Goal: Information Seeking & Learning: Learn about a topic

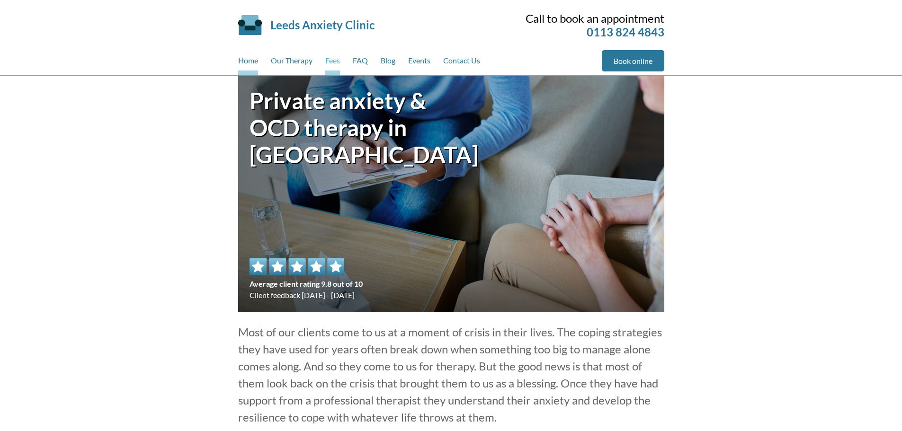
click at [331, 57] on link "Fees" at bounding box center [332, 62] width 15 height 25
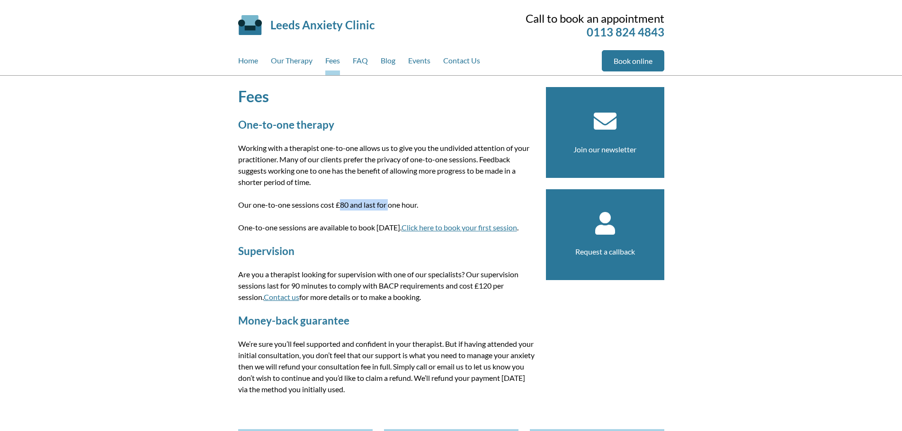
drag, startPoint x: 272, startPoint y: 204, endPoint x: 323, endPoint y: 205, distance: 51.6
click at [323, 205] on p "Our one-to-one sessions cost £80 and last for one hour." at bounding box center [386, 204] width 296 height 11
click at [399, 199] on p "Our one-to-one sessions cost £80 and last for one hour." at bounding box center [386, 204] width 296 height 11
click at [429, 236] on article "Fees One-to-one therapy Working with a therapist one-to-one allows us to give y…" at bounding box center [386, 247] width 296 height 320
click at [417, 183] on p "Working with a therapist one-to-one allows us to give you the undivided attenti…" at bounding box center [386, 164] width 296 height 45
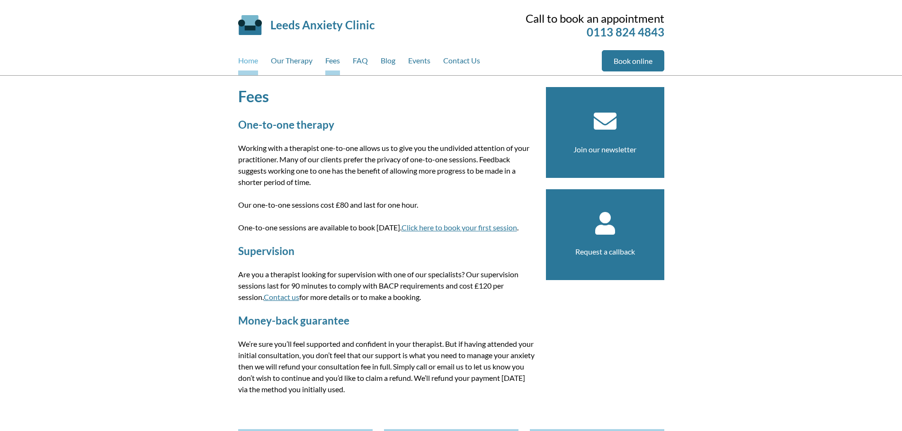
click at [250, 61] on link "Home" at bounding box center [248, 62] width 20 height 25
